Goal: Task Accomplishment & Management: Use online tool/utility

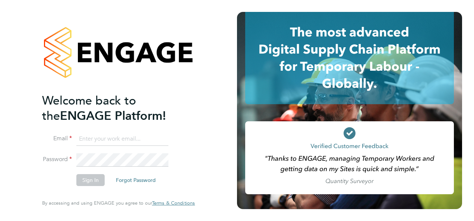
type input "marcus.herron@brightonandhovealbion.com"
click at [97, 179] on button "Sign In" at bounding box center [90, 180] width 28 height 12
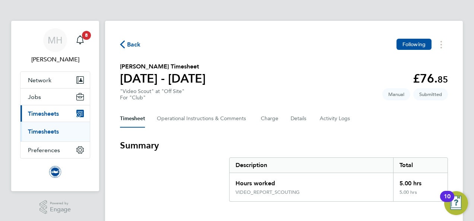
click at [40, 109] on button "Current page: Timesheets" at bounding box center [54, 113] width 69 height 16
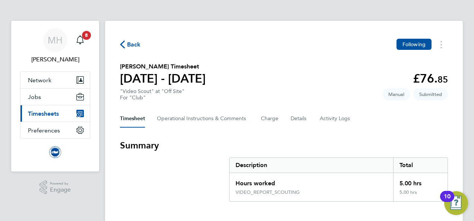
click at [38, 115] on span "Timesheets" at bounding box center [43, 113] width 31 height 7
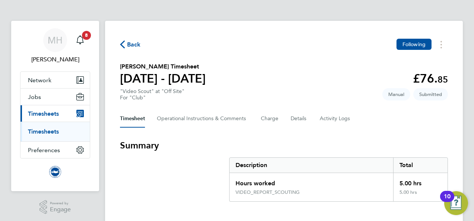
click at [39, 130] on link "Timesheets" at bounding box center [43, 131] width 31 height 7
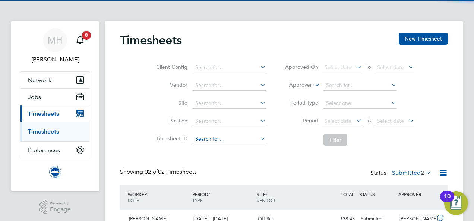
scroll to position [65, 0]
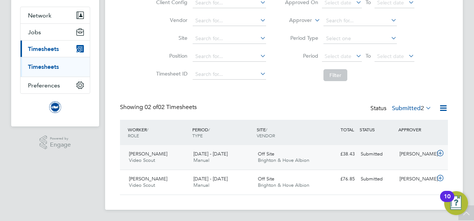
click at [442, 152] on icon at bounding box center [439, 153] width 9 height 6
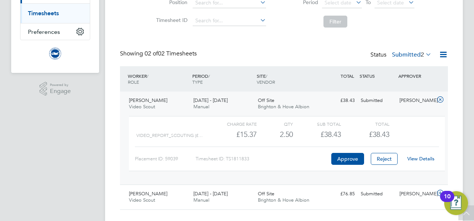
scroll to position [119, 0]
click at [354, 159] on button "Approve" at bounding box center [347, 158] width 33 height 12
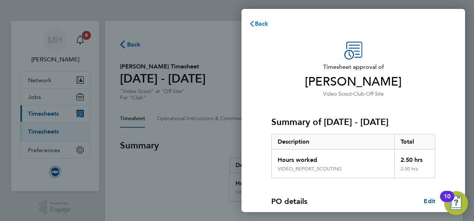
click at [253, 21] on icon "button" at bounding box center [252, 24] width 4 height 6
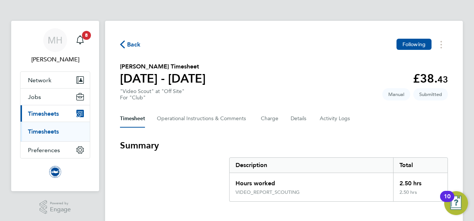
click at [134, 44] on span "Back" at bounding box center [134, 44] width 14 height 9
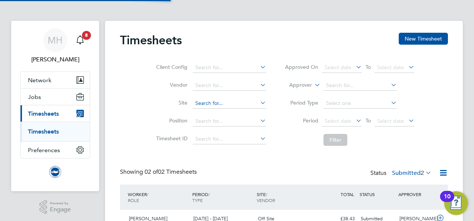
scroll to position [65, 0]
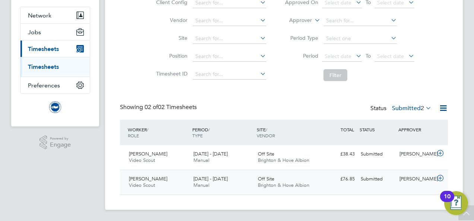
click at [440, 176] on icon at bounding box center [439, 178] width 9 height 6
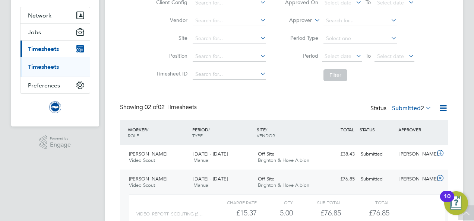
scroll to position [133, 0]
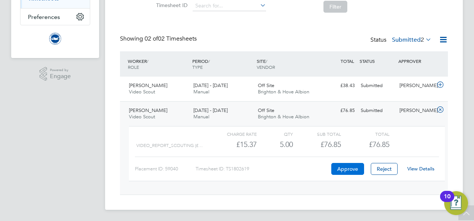
click at [336, 166] on button "Approve" at bounding box center [347, 169] width 33 height 12
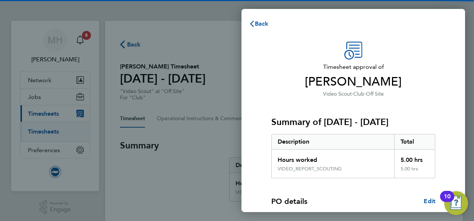
scroll to position [114, 0]
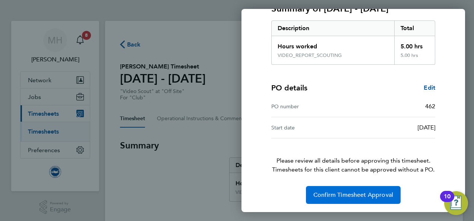
click at [361, 194] on span "Confirm Timesheet Approval" at bounding box center [353, 194] width 80 height 7
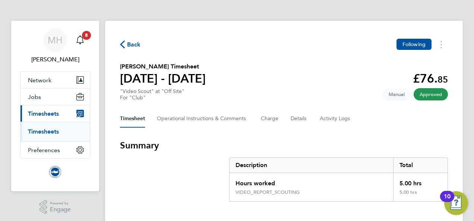
click at [52, 108] on button "Current page: Timesheets" at bounding box center [54, 113] width 69 height 16
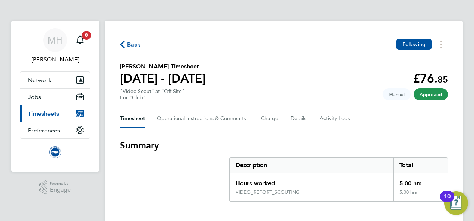
click at [52, 110] on span "Timesheets" at bounding box center [43, 113] width 31 height 7
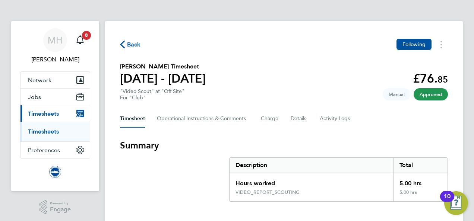
click at [46, 130] on link "Timesheets" at bounding box center [43, 131] width 31 height 7
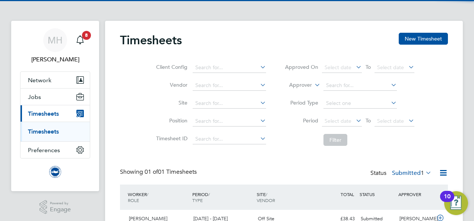
scroll to position [40, 0]
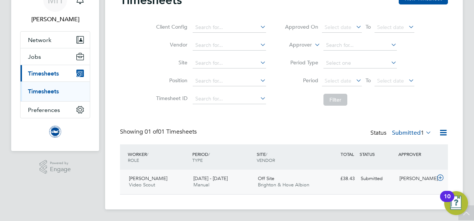
click at [442, 177] on icon at bounding box center [439, 178] width 9 height 6
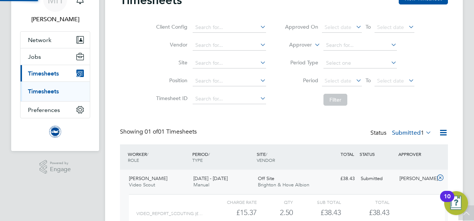
scroll to position [108, 0]
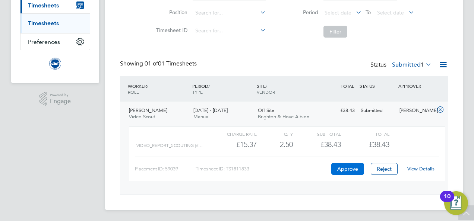
click at [351, 171] on button "Approve" at bounding box center [347, 169] width 33 height 12
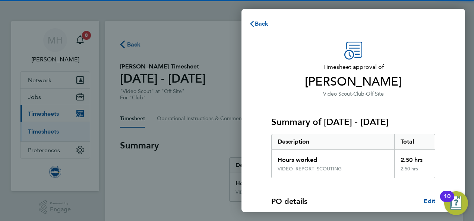
scroll to position [114, 0]
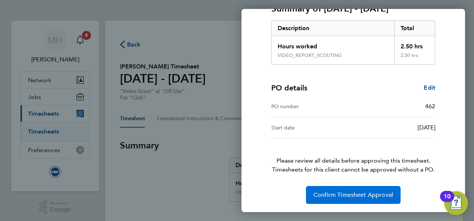
click at [357, 191] on span "Confirm Timesheet Approval" at bounding box center [353, 194] width 80 height 7
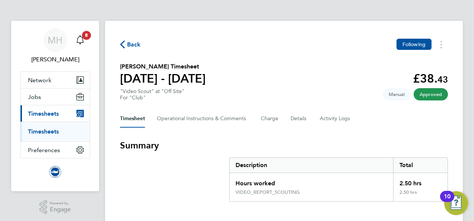
click at [129, 44] on span "Back" at bounding box center [134, 44] width 14 height 9
